Goal: Information Seeking & Learning: Learn about a topic

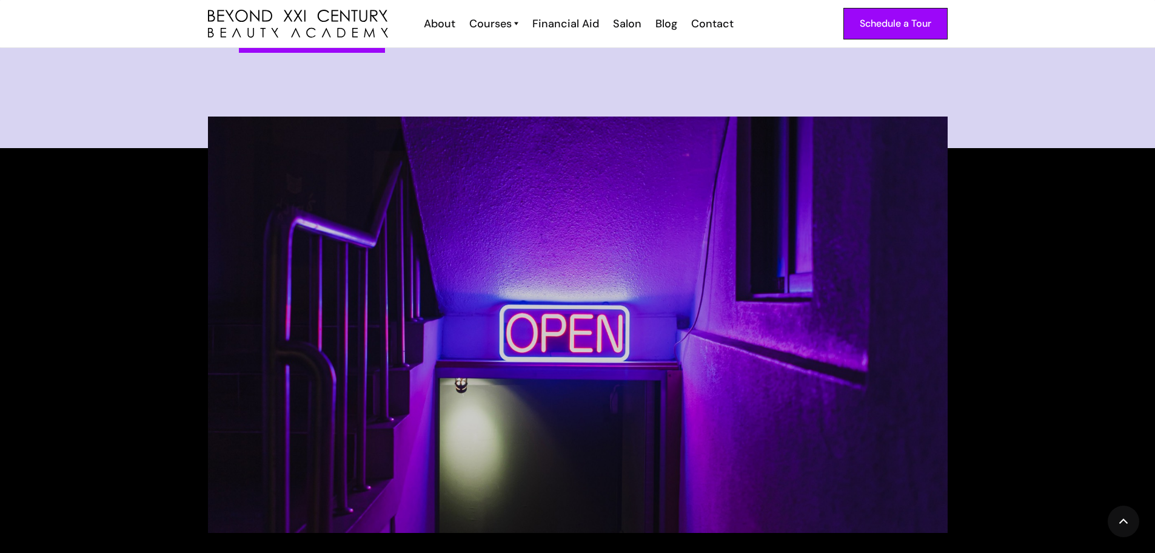
scroll to position [970, 0]
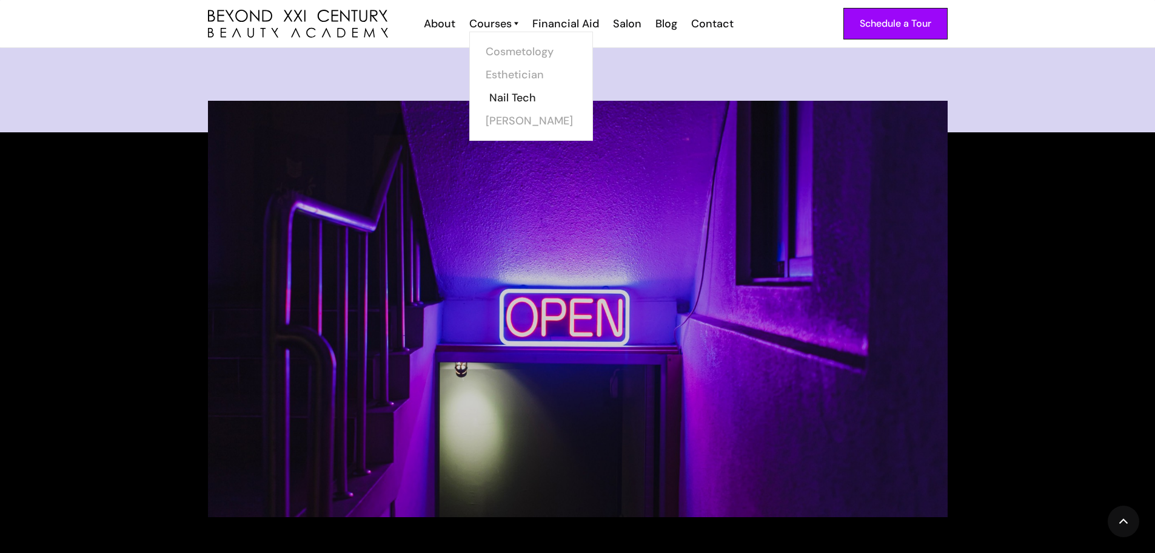
click at [521, 97] on link "Nail Tech" at bounding box center [534, 97] width 91 height 23
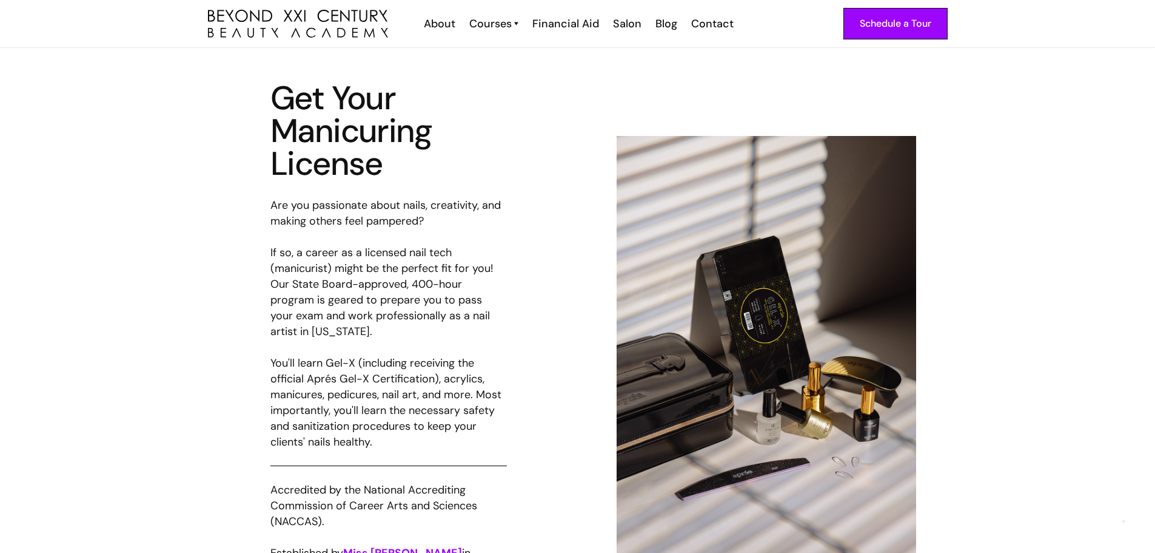
scroll to position [466, 0]
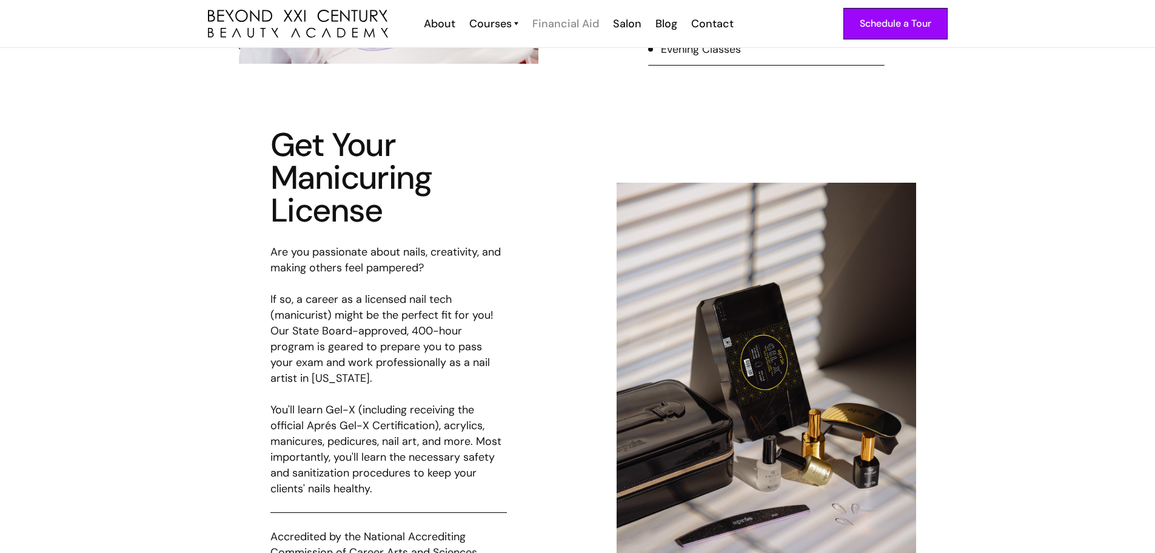
click at [572, 27] on div "Financial Aid" at bounding box center [566, 24] width 67 height 16
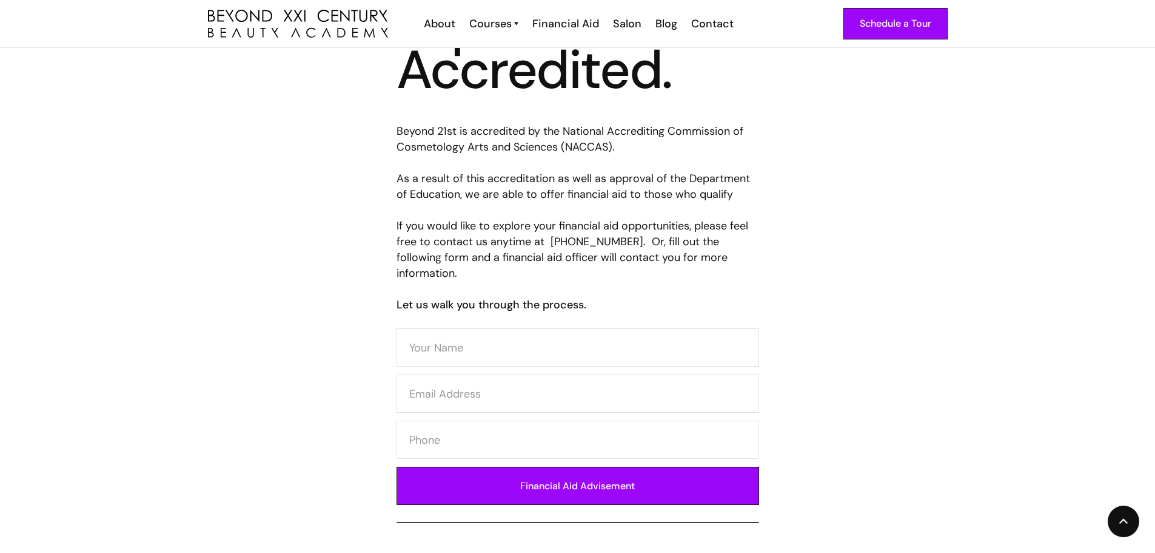
scroll to position [485, 0]
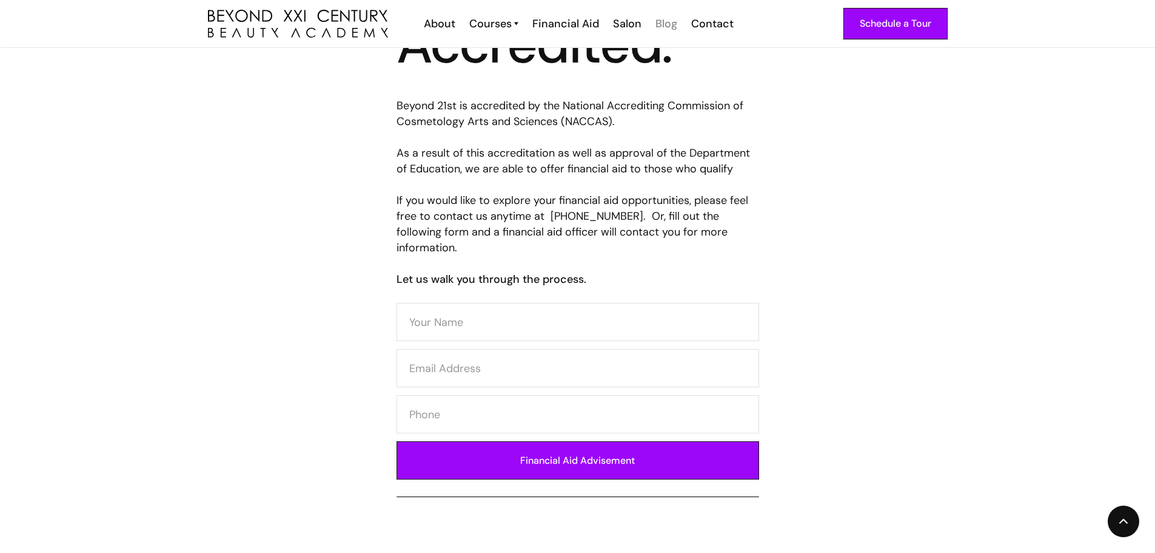
click at [666, 24] on div "Blog" at bounding box center [667, 24] width 22 height 16
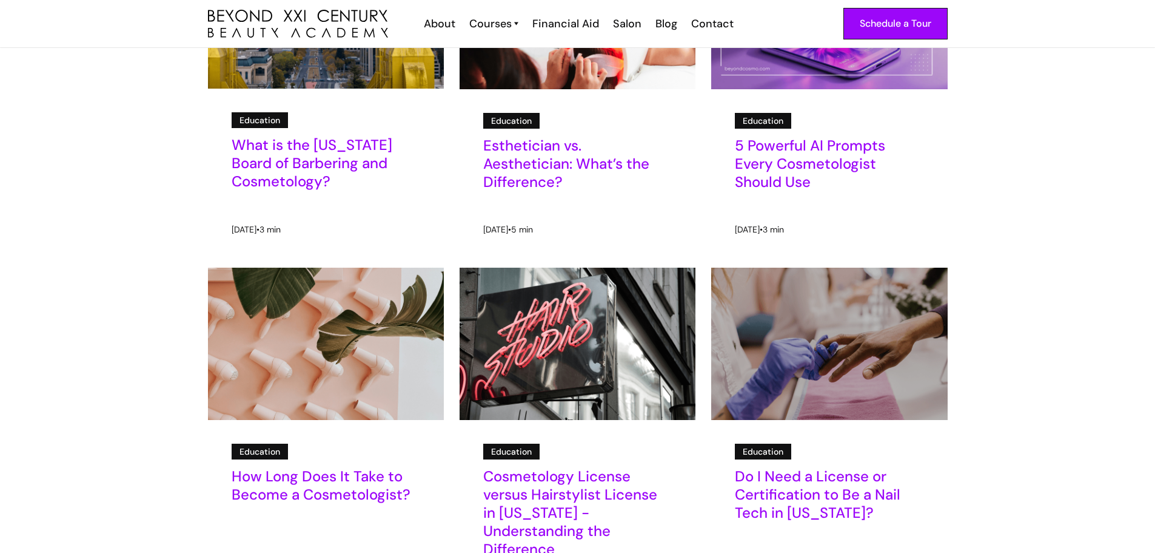
scroll to position [121, 0]
